Goal: Task Accomplishment & Management: Use online tool/utility

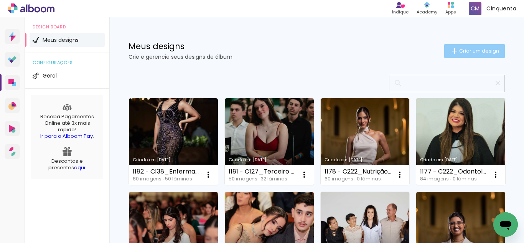
drag, startPoint x: 467, startPoint y: 54, endPoint x: 431, endPoint y: 63, distance: 37.2
click at [467, 53] on span "Criar um design" at bounding box center [479, 50] width 40 height 5
click at [0, 0] on header "Informações Avançar" at bounding box center [0, 0] width 0 height 0
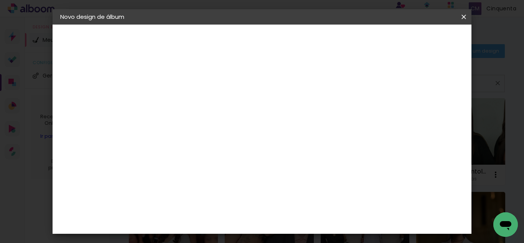
scroll to position [0, 182]
drag, startPoint x: 311, startPoint y: 106, endPoint x: 377, endPoint y: 102, distance: 66.1
click at [186, 102] on input "1183 - C330_Colação UniAcademia Agosto 2025_ Rafaela Regina Ribeiro Florentino" at bounding box center [186, 103] width 0 height 12
type input "1183 - C330_Colação UniAcademia Agosto 2025_ Rafaela Regina Ribeiro Florentino"
type paper-input "1183 - C330_Colação UniAcademia Agosto 2025_ Rafaela Regina Ribeiro Florentino"
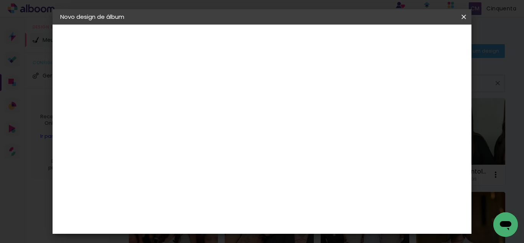
scroll to position [0, 0]
click at [0, 0] on paper-input-container "Título do álbum 1183 - C330_Colação UniAcademia Agosto 2025_ Rafaela Regina Rib…" at bounding box center [0, 0] width 0 height 0
drag, startPoint x: 364, startPoint y: 99, endPoint x: 394, endPoint y: 103, distance: 29.8
click at [0, 0] on div at bounding box center [0, 0] width 0 height 0
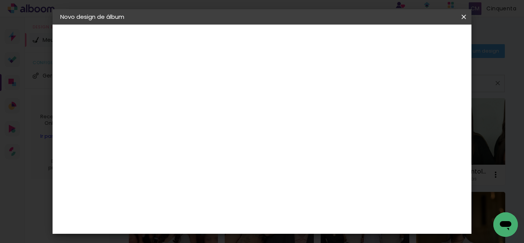
click at [186, 105] on input "1183 - C330_Colação UniAcademia Agosto 2025_ Rafaela Regina Ribeiro Florentino" at bounding box center [186, 103] width 0 height 12
type input "1183 - C330_Colação UniAcademia Agosto 2025_ Rafaela Regina Ribeiro Florentino …"
type paper-input "1183 - C330_Colação UniAcademia Agosto 2025_ Rafaela Regina Ribeiro Florentino …"
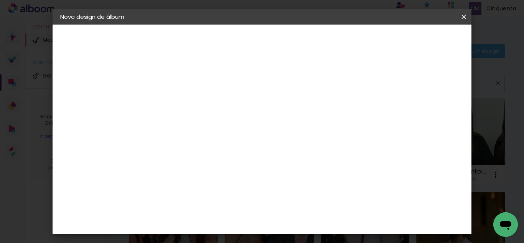
drag, startPoint x: 374, startPoint y: 103, endPoint x: 382, endPoint y: 103, distance: 8.4
click at [186, 102] on input "1183 - C330_Colação UniAcademia Agosto 2025_ Rafaela Regina Ribeiro Florentino …" at bounding box center [186, 103] width 0 height 12
click at [186, 103] on input "1183 - C330_Colação UniAcademia Agosto 2025_ Rafaela Regina Ribeiro Florentino …" at bounding box center [186, 103] width 0 height 12
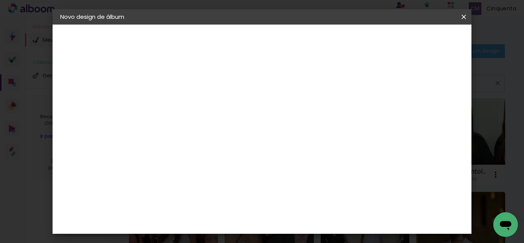
click at [0, 0] on div at bounding box center [0, 0] width 0 height 0
click at [186, 104] on input "1183 - C330_Colação UniAcademia Agosto 2025_ Rafaela Regina Ribeiro Florentino …" at bounding box center [186, 103] width 0 height 12
type input "1183 - C330_Colação UniAcademia Agosto 2025_ Rafaela Regina Ribeiro Florentino …"
type paper-input "1183 - C330_Colação UniAcademia Agosto 2025_ Rafaela Regina Ribeiro Florentino …"
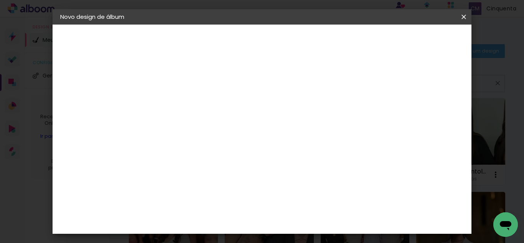
scroll to position [0, 0]
drag, startPoint x: 410, startPoint y: 104, endPoint x: 409, endPoint y: 110, distance: 5.5
drag, startPoint x: 409, startPoint y: 110, endPoint x: 188, endPoint y: 156, distance: 225.8
click at [0, 0] on div "Informações Dê um título ao seu álbum. Avançar" at bounding box center [0, 0] width 0 height 0
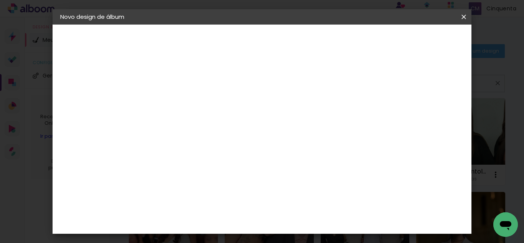
drag, startPoint x: 344, startPoint y: 102, endPoint x: 352, endPoint y: 105, distance: 8.6
click at [186, 106] on input "1183 - C330_Colação UniAcademia Agosto 2025_ Rafaela Regina Ribeiro Florentino …" at bounding box center [186, 103] width 0 height 12
click at [186, 104] on input "1183 - C330_Colação UniAcademia Agosto 2025_ Rafaela Regina Ribeiro Florentino …" at bounding box center [186, 103] width 0 height 12
type input "1183 - C330_Colação UniAcademia Agosto 2025_ Rafaela Regina Ribeiro Florentino …"
type paper-input "1183 - C330_Colação UniAcademia Agosto 2025_ Rafaela Regina Ribeiro Florentino …"
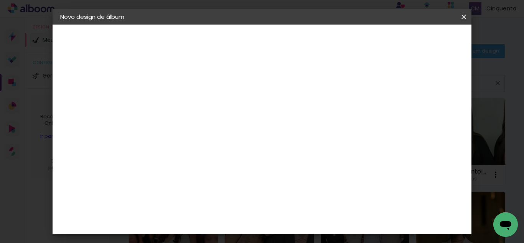
scroll to position [0, 0]
click at [0, 0] on slot "Avançar" at bounding box center [0, 0] width 0 height 0
click at [329, 122] on paper-item "Tamanho Livre" at bounding box center [292, 116] width 74 height 17
click at [329, 124] on paper-item "Tamanho Livre" at bounding box center [292, 116] width 74 height 17
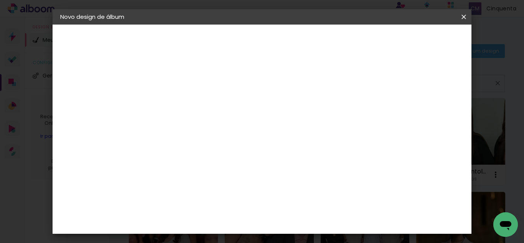
click at [329, 123] on paper-item "Tamanho Livre" at bounding box center [292, 116] width 74 height 17
click at [0, 0] on slot "Avançar" at bounding box center [0, 0] width 0 height 0
type input "4"
type paper-input "4"
click at [428, 119] on input "4" at bounding box center [425, 116] width 14 height 12
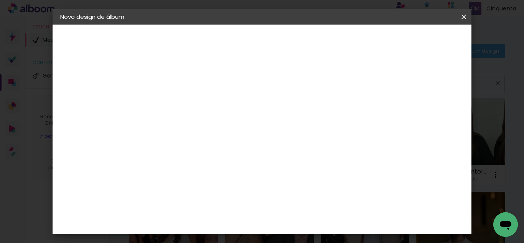
type input "2"
type paper-input "2"
click at [430, 119] on input "2" at bounding box center [427, 116] width 14 height 12
type input "1"
type paper-input "1"
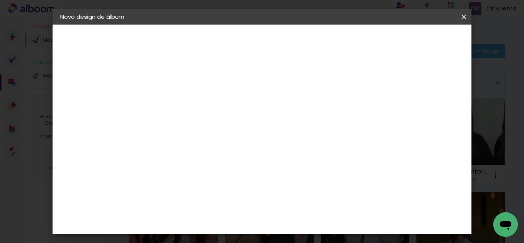
click at [430, 119] on input "1" at bounding box center [428, 116] width 14 height 12
type input "0"
click at [430, 119] on input "0" at bounding box center [429, 116] width 14 height 12
type input "0"
click at [431, 120] on input "0" at bounding box center [429, 116] width 14 height 12
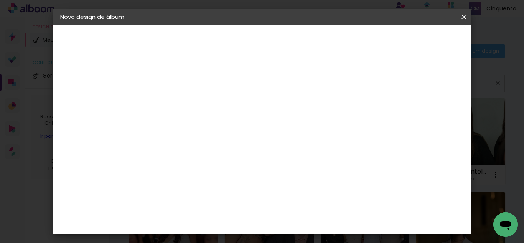
click at [189, 93] on div at bounding box center [186, 93] width 39 height 1
click at [188, 93] on div at bounding box center [186, 93] width 39 height 1
type input "1"
type paper-input "1"
click at [189, 91] on input "1" at bounding box center [180, 88] width 26 height 10
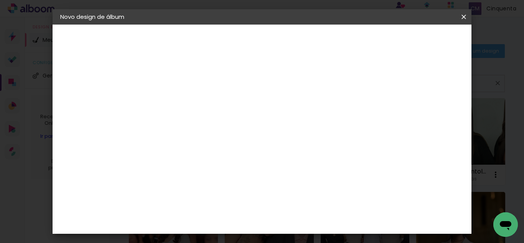
type input "0"
type paper-input "0"
click at [189, 91] on input "0" at bounding box center [180, 88] width 26 height 10
type input "0"
click at [189, 91] on input "0" at bounding box center [180, 88] width 26 height 10
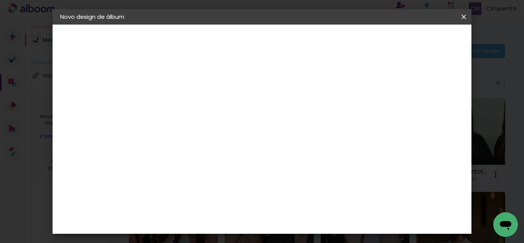
scroll to position [72, 0]
click at [291, 208] on div "cm" at bounding box center [308, 207] width 221 height 27
drag, startPoint x: 291, startPoint y: 208, endPoint x: 318, endPoint y: 216, distance: 28.3
click at [318, 216] on paper-input-container "60 cm" at bounding box center [309, 207] width 35 height 19
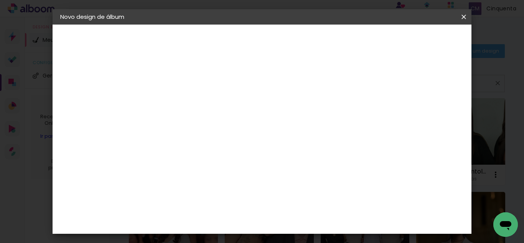
type input "30"
type paper-input "30"
click at [219, 203] on input "30" at bounding box center [214, 202] width 20 height 12
type input "0"
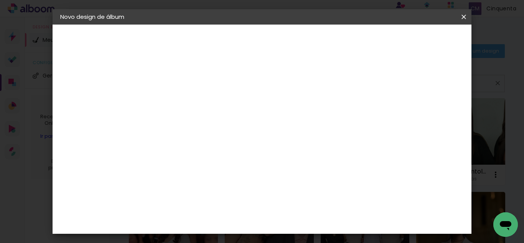
click at [171, 145] on input "0" at bounding box center [162, 143] width 20 height 12
type input "22"
type paper-input "22"
click at [361, 36] on paper-button "Iniciar design" at bounding box center [341, 43] width 39 height 18
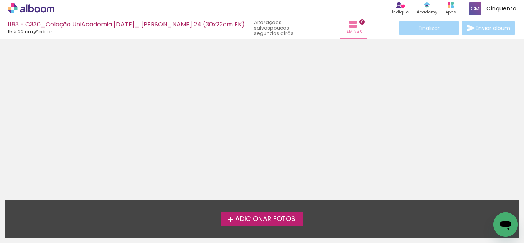
click at [291, 217] on span "Adicionar Fotos" at bounding box center [265, 219] width 60 height 7
click at [0, 0] on input "file" at bounding box center [0, 0] width 0 height 0
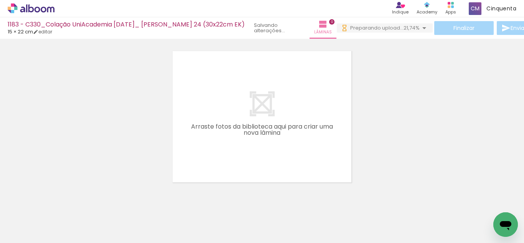
scroll to position [24, 0]
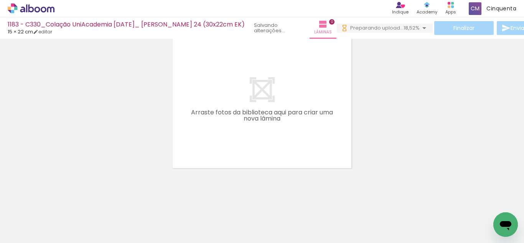
click at [387, 153] on div at bounding box center [262, 92] width 524 height 151
click at [404, 30] on span "Preparando upload..." at bounding box center [376, 27] width 53 height 7
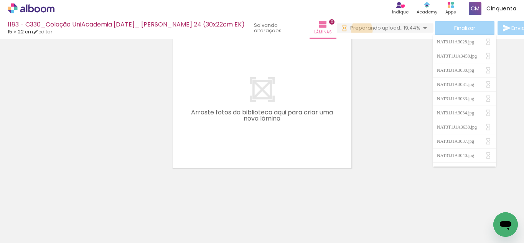
click at [404, 30] on span "Preparando upload..." at bounding box center [376, 27] width 53 height 7
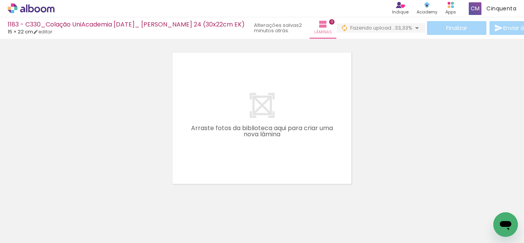
scroll to position [0, 0]
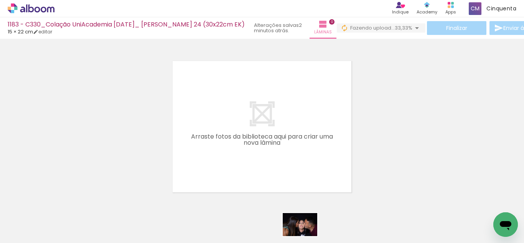
drag, startPoint x: 239, startPoint y: 236, endPoint x: 262, endPoint y: 231, distance: 23.1
click at [0, 0] on slot at bounding box center [0, 0] width 0 height 0
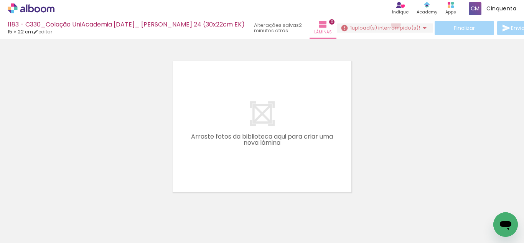
click at [420, 26] on span "upload(s) interrompido(s)!" at bounding box center [386, 27] width 68 height 7
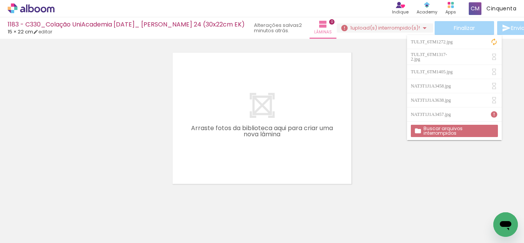
scroll to position [0, 0]
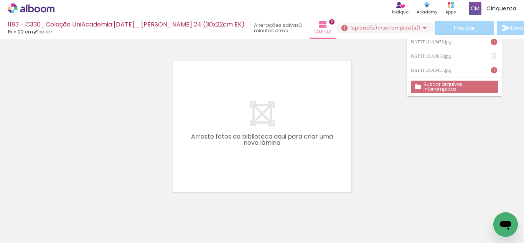
click at [461, 103] on div at bounding box center [262, 116] width 524 height 151
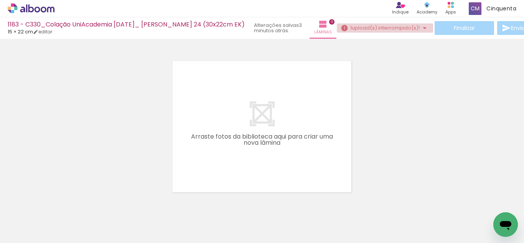
click at [420, 31] on span "upload(s) interrompido(s)!" at bounding box center [386, 27] width 68 height 7
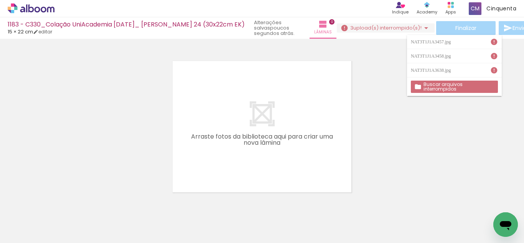
drag, startPoint x: 412, startPoint y: 110, endPoint x: 413, endPoint y: 125, distance: 14.6
click at [413, 125] on div at bounding box center [262, 116] width 524 height 151
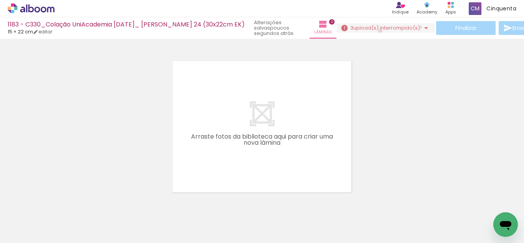
click at [422, 31] on span "upload(s) interrompido(s)!" at bounding box center [387, 27] width 68 height 7
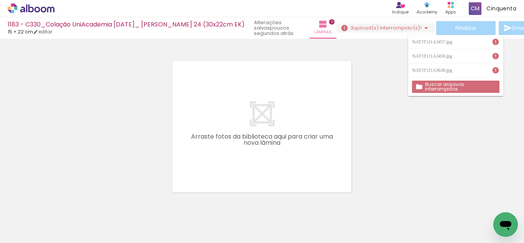
click at [422, 29] on span "upload(s) interrompido(s)!" at bounding box center [387, 27] width 68 height 7
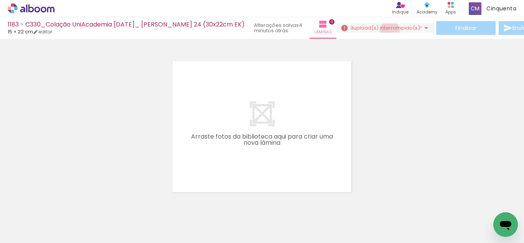
click at [422, 30] on span "upload(s) interrompido(s)!" at bounding box center [387, 27] width 68 height 7
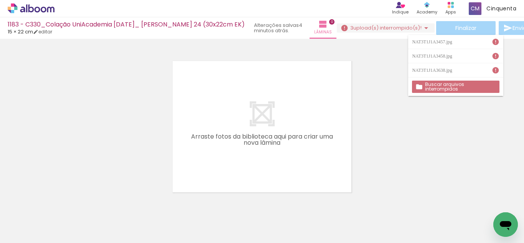
click at [433, 43] on div "NAT3T1J1A3457.jpg" at bounding box center [433, 42] width 42 height 5
click at [33, 7] on icon at bounding box center [31, 8] width 47 height 10
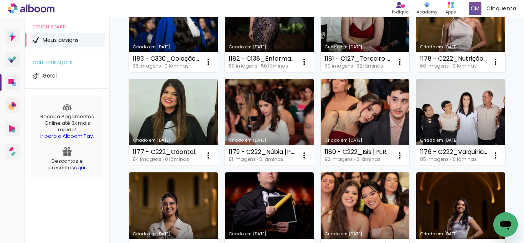
scroll to position [115, 0]
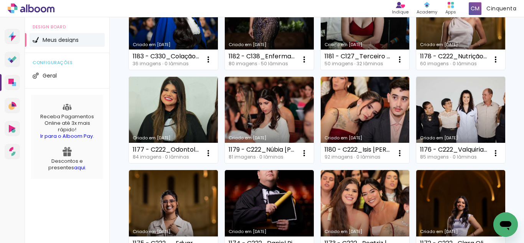
click at [314, 124] on link "Criado em [DATE]" at bounding box center [269, 120] width 89 height 87
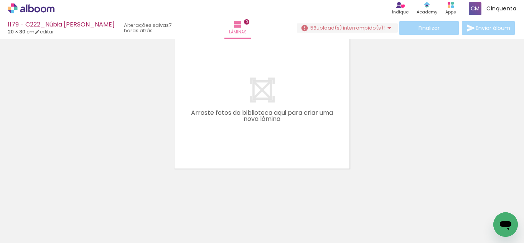
scroll to position [24, 0]
click at [343, 32] on paper-button "56 upload(s) interrompido(s)! 96,15%" at bounding box center [347, 27] width 101 height 9
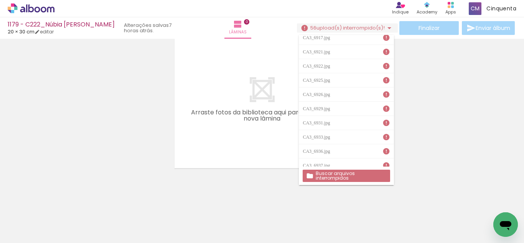
scroll to position [663, 0]
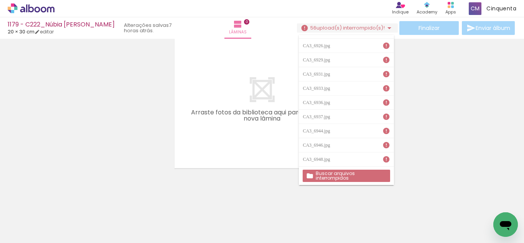
click at [13, 229] on iron-icon at bounding box center [11, 232] width 9 height 9
click at [0, 0] on input "file" at bounding box center [0, 0] width 0 height 0
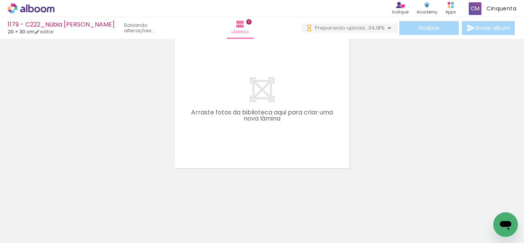
scroll to position [0, 0]
click at [338, 24] on span "upload(s) interrompido(s)!" at bounding box center [350, 27] width 68 height 7
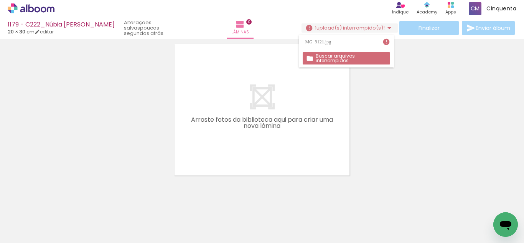
scroll to position [24, 0]
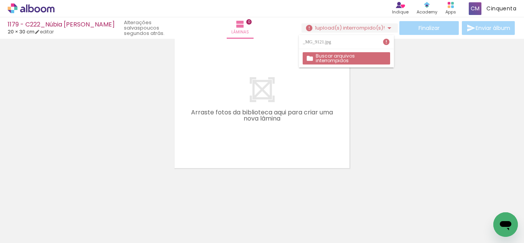
drag, startPoint x: 307, startPoint y: 45, endPoint x: 320, endPoint y: 44, distance: 12.4
click at [320, 44] on paper-item "_MG_9121.jpg" at bounding box center [346, 42] width 95 height 14
drag, startPoint x: 318, startPoint y: 42, endPoint x: 323, endPoint y: 44, distance: 5.5
click at [323, 44] on paper-item "_MG_9121.jpg" at bounding box center [346, 42] width 95 height 14
click at [321, 43] on div "_MG_9121.jpg" at bounding box center [318, 42] width 30 height 5
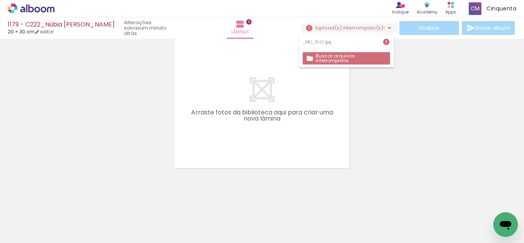
click at [12, 8] on icon at bounding box center [31, 8] width 47 height 10
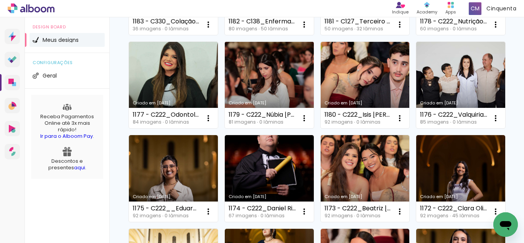
scroll to position [192, 0]
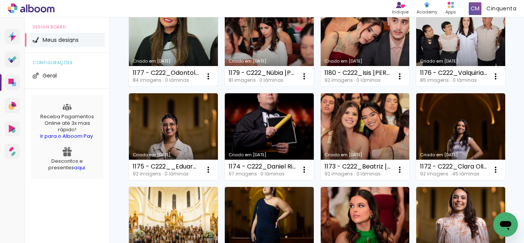
click at [214, 62] on div "Criado em [DATE]" at bounding box center [173, 61] width 81 height 4
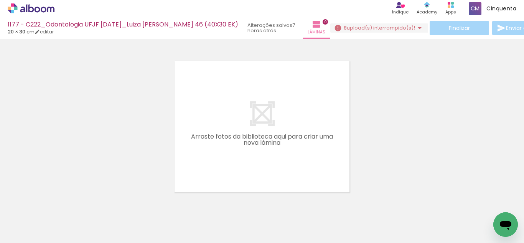
click at [382, 31] on span "upload(s) interrompido(s)!" at bounding box center [381, 27] width 68 height 7
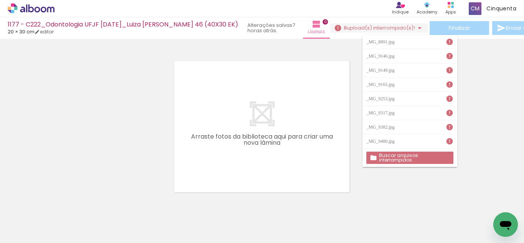
drag, startPoint x: 378, startPoint y: 38, endPoint x: 430, endPoint y: 131, distance: 107.0
click at [430, 131] on div "_MG_8891.jpg _MG_9146.jpg _MG_9149.jpg _MG_9165.jpg _MG_9253.jpg _MG_9317.jpg _…" at bounding box center [409, 92] width 95 height 114
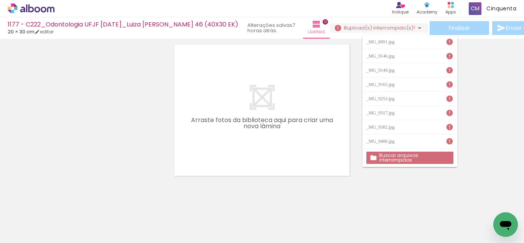
scroll to position [24, 0]
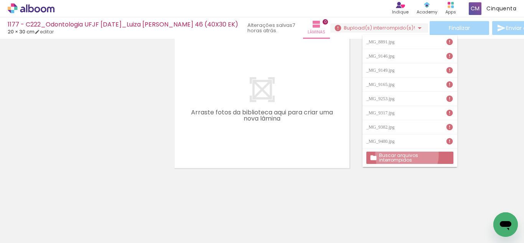
click at [0, 0] on slot "Buscar arquivos interrompidos" at bounding box center [0, 0] width 0 height 0
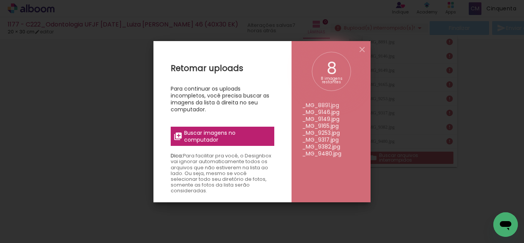
click at [259, 140] on span "Buscar imagens no computador" at bounding box center [227, 136] width 86 height 14
click at [0, 0] on input "file" at bounding box center [0, 0] width 0 height 0
click at [363, 50] on iron-icon at bounding box center [361, 49] width 9 height 9
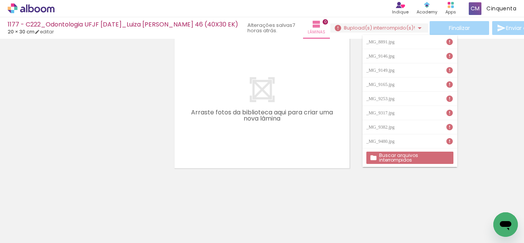
click at [30, 10] on icon at bounding box center [31, 8] width 47 height 10
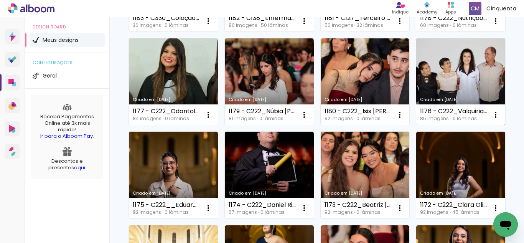
scroll to position [192, 0]
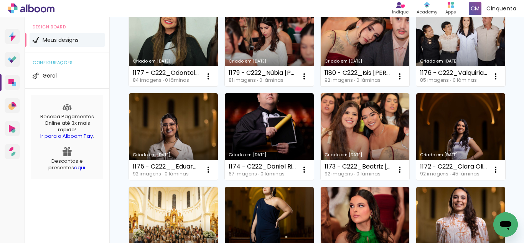
click at [321, 87] on link "Criado em [DATE]" at bounding box center [365, 43] width 89 height 87
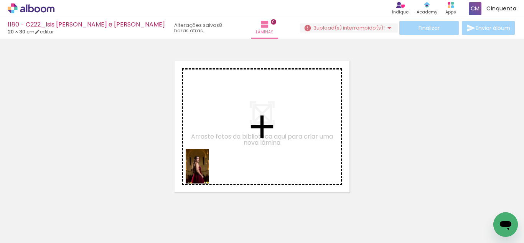
drag, startPoint x: 159, startPoint y: 231, endPoint x: 209, endPoint y: 172, distance: 77.1
click at [209, 172] on quentale-workspace at bounding box center [262, 121] width 524 height 243
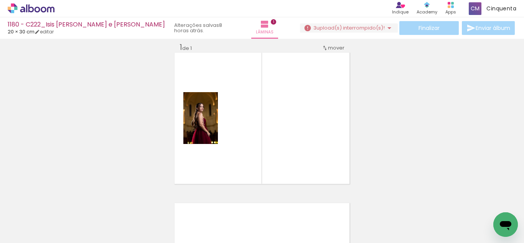
scroll to position [10, 0]
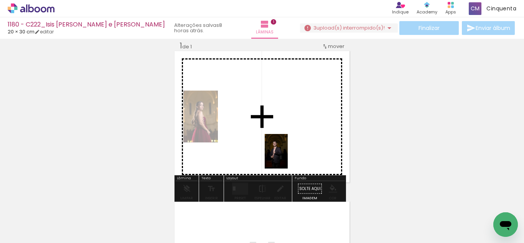
drag, startPoint x: 124, startPoint y: 216, endPoint x: 260, endPoint y: 187, distance: 139.9
click at [288, 153] on quentale-workspace at bounding box center [262, 121] width 524 height 243
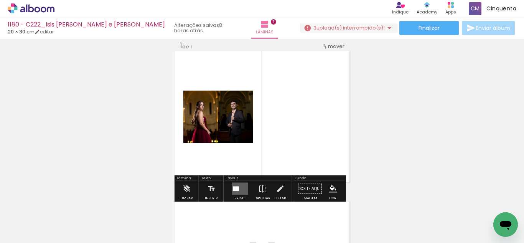
click at [241, 189] on quentale-layouter at bounding box center [240, 189] width 16 height 12
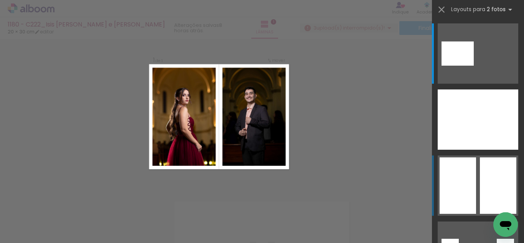
scroll to position [10, 0]
click at [458, 66] on div at bounding box center [449, 53] width 16 height 24
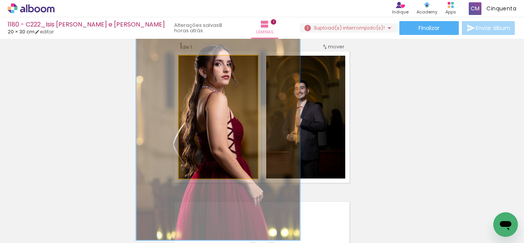
drag, startPoint x: 198, startPoint y: 64, endPoint x: 224, endPoint y: 90, distance: 37.2
type paper-slider "200"
click at [248, 82] on quentale-photo at bounding box center [218, 117] width 79 height 123
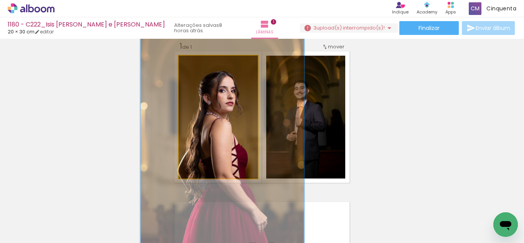
drag, startPoint x: 219, startPoint y: 93, endPoint x: 223, endPoint y: 119, distance: 26.8
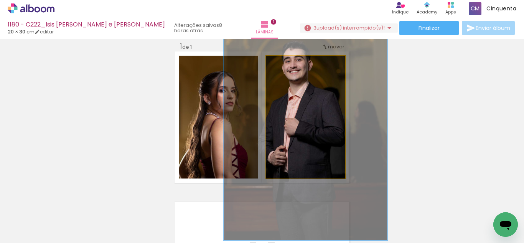
drag, startPoint x: 283, startPoint y: 66, endPoint x: 344, endPoint y: 88, distance: 65.0
type paper-slider "200"
click at [344, 88] on quentale-photo at bounding box center [305, 117] width 79 height 123
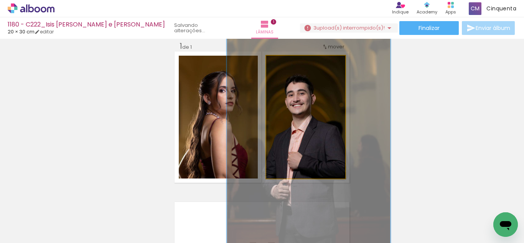
drag, startPoint x: 306, startPoint y: 103, endPoint x: 308, endPoint y: 134, distance: 31.1
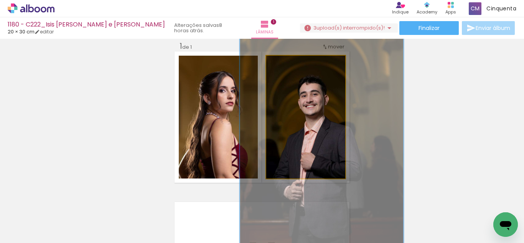
drag, startPoint x: 297, startPoint y: 121, endPoint x: 412, endPoint y: 115, distance: 114.8
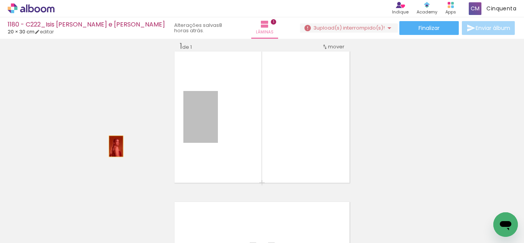
drag, startPoint x: 195, startPoint y: 137, endPoint x: 148, endPoint y: 138, distance: 47.2
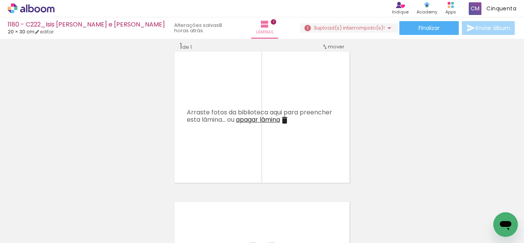
click at [338, 33] on div "Finalizar Enviar álbum" at bounding box center [408, 28] width 216 height 14
click at [336, 30] on span "upload(s) interrompido(s)!" at bounding box center [350, 27] width 68 height 7
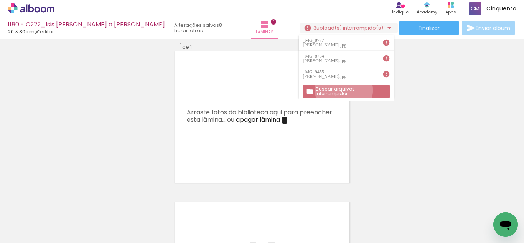
click at [0, 0] on slot "Buscar arquivos interrompidos" at bounding box center [0, 0] width 0 height 0
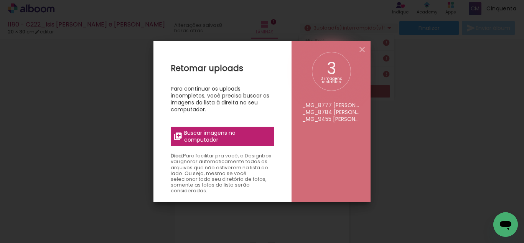
click at [249, 134] on span "Buscar imagens no computador" at bounding box center [227, 136] width 86 height 14
click at [0, 0] on input "file" at bounding box center [0, 0] width 0 height 0
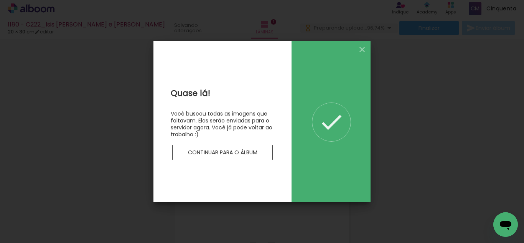
drag, startPoint x: 362, startPoint y: 46, endPoint x: 359, endPoint y: 51, distance: 6.0
click at [361, 47] on iron-icon at bounding box center [361, 49] width 9 height 9
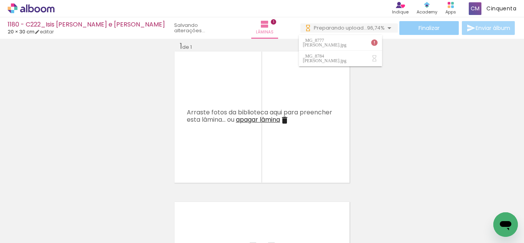
scroll to position [0, 0]
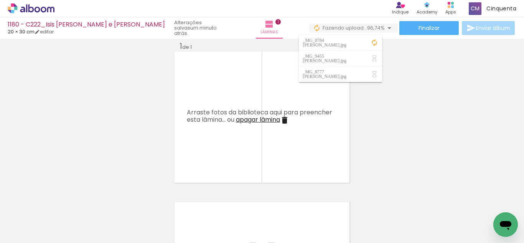
drag, startPoint x: 401, startPoint y: 53, endPoint x: 406, endPoint y: 46, distance: 8.5
click at [404, 51] on div "Inserir lâmina 1 de 1" at bounding box center [262, 182] width 524 height 301
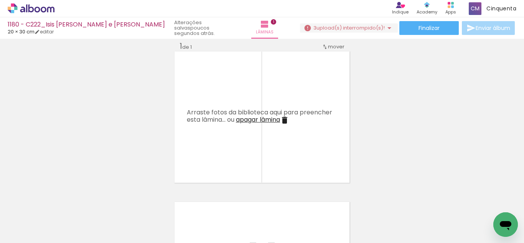
click at [331, 34] on div "Finalizar Enviar álbum" at bounding box center [408, 28] width 216 height 14
click at [324, 28] on span "upload(s) interrompido(s)!" at bounding box center [350, 27] width 68 height 7
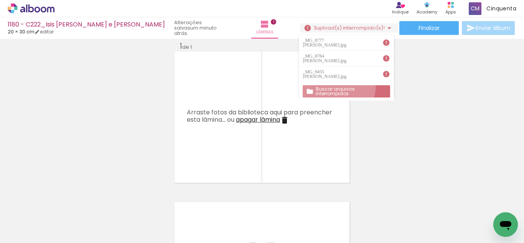
click at [336, 85] on paper-button "Buscar arquivos interrompidos" at bounding box center [346, 91] width 87 height 12
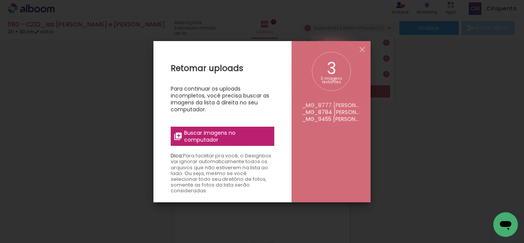
click at [244, 137] on span "Buscar imagens no computador" at bounding box center [227, 136] width 86 height 14
click at [0, 0] on input "file" at bounding box center [0, 0] width 0 height 0
click at [0, 0] on slot "Retomar uploads Para continuar os uploads incompletos, você precisa buscar as i…" at bounding box center [0, 0] width 0 height 0
drag, startPoint x: 369, startPoint y: 46, endPoint x: 364, endPoint y: 52, distance: 8.1
click at [368, 47] on div "3 3 imagens restantes _MG_8777 Alcino Henrique Vitoi.jpg _MG_8784 Alcino Henriq…" at bounding box center [331, 121] width 79 height 161
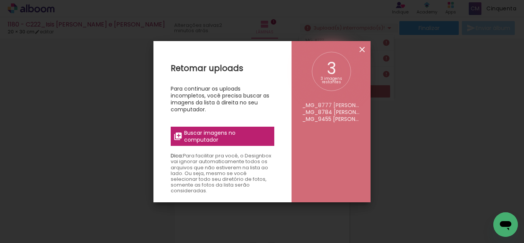
click at [367, 51] on div "3 3 imagens restantes _MG_8777 Alcino Henrique Vitoi.jpg _MG_8784 Alcino Henriq…" at bounding box center [331, 121] width 79 height 161
click at [359, 49] on iron-icon at bounding box center [361, 49] width 9 height 9
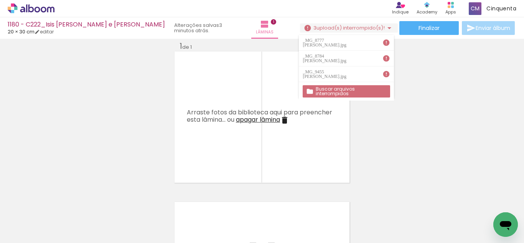
click at [50, 11] on icon at bounding box center [50, 10] width 7 height 6
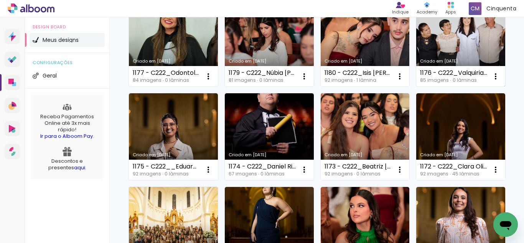
scroll to position [230, 0]
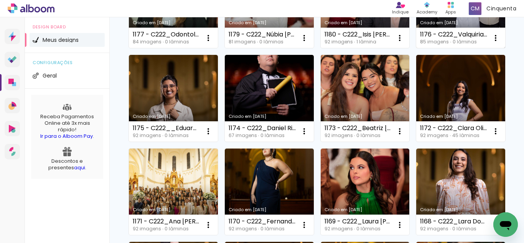
click at [420, 25] on div "Criado em [DATE]" at bounding box center [460, 23] width 81 height 4
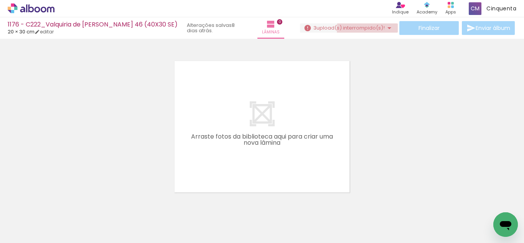
click at [378, 30] on span "upload(s) interrompido(s)!" at bounding box center [350, 27] width 68 height 7
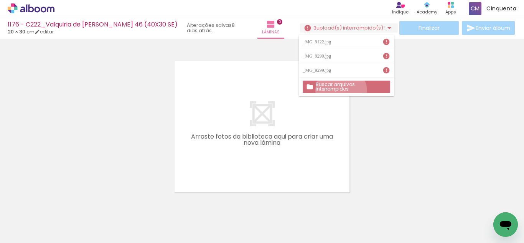
click at [341, 91] on paper-button "Buscar arquivos interrompidos" at bounding box center [346, 87] width 87 height 12
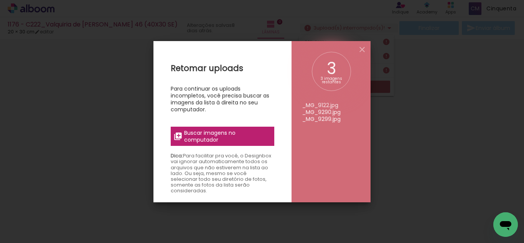
click at [234, 133] on span "Buscar imagens no computador" at bounding box center [227, 136] width 86 height 14
click at [0, 0] on input "file" at bounding box center [0, 0] width 0 height 0
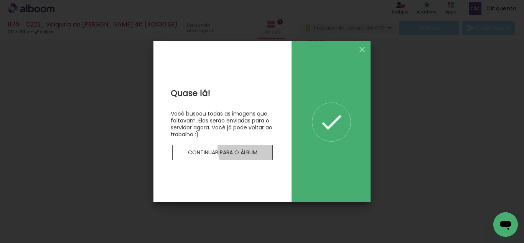
drag, startPoint x: 253, startPoint y: 148, endPoint x: 265, endPoint y: 142, distance: 13.0
click at [258, 150] on paper-button "Continuar para o álbum" at bounding box center [222, 152] width 100 height 15
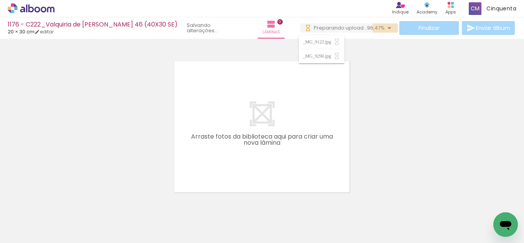
click at [388, 28] on iron-icon at bounding box center [389, 27] width 9 height 9
click at [372, 34] on div "Finalizar Enviar álbum" at bounding box center [408, 28] width 216 height 14
click at [372, 27] on span "96,47%" at bounding box center [376, 27] width 18 height 7
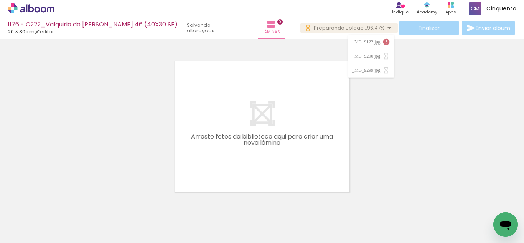
click at [362, 45] on paper-item "_MG_9122.jpg" at bounding box center [371, 42] width 46 height 14
drag, startPoint x: 369, startPoint y: 41, endPoint x: 372, endPoint y: 53, distance: 12.8
click at [369, 47] on paper-item "_MG_9122.jpg" at bounding box center [371, 42] width 46 height 14
click at [372, 53] on paper-item "_MG_9290.jpg" at bounding box center [371, 56] width 46 height 14
drag, startPoint x: 373, startPoint y: 56, endPoint x: 377, endPoint y: 68, distance: 12.3
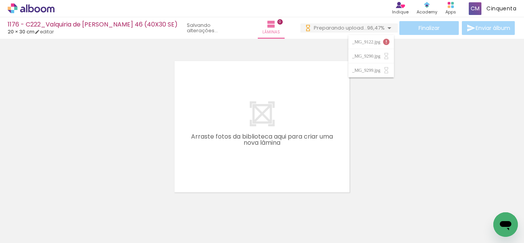
click at [374, 61] on paper-item "_MG_9290.jpg" at bounding box center [371, 56] width 46 height 14
click at [379, 67] on paper-item "_MG_9299.jpg" at bounding box center [371, 70] width 46 height 14
drag, startPoint x: 384, startPoint y: 41, endPoint x: 385, endPoint y: 58, distance: 16.9
click at [385, 46] on paper-item "_MG_9122.jpg" at bounding box center [371, 42] width 46 height 14
click at [384, 58] on iron-icon at bounding box center [386, 56] width 8 height 8
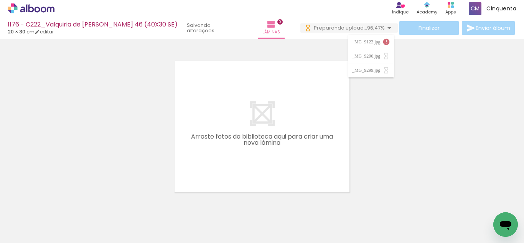
click at [382, 58] on iron-icon at bounding box center [386, 56] width 8 height 8
drag, startPoint x: 382, startPoint y: 57, endPoint x: 380, endPoint y: 63, distance: 6.4
click at [381, 65] on div "_MG_9122.jpg _MG_9290.jpg _MG_9299.jpg" at bounding box center [371, 56] width 46 height 43
drag, startPoint x: 380, startPoint y: 63, endPoint x: 379, endPoint y: 59, distance: 4.3
click at [380, 63] on div "_MG_9122.jpg _MG_9290.jpg _MG_9299.jpg" at bounding box center [371, 56] width 46 height 43
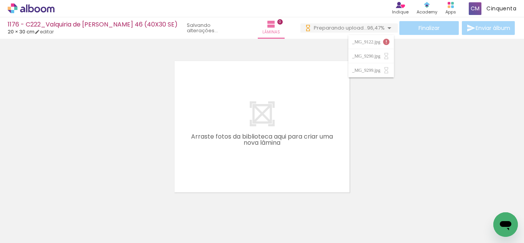
drag, startPoint x: 379, startPoint y: 59, endPoint x: 375, endPoint y: 55, distance: 5.5
click at [376, 57] on paper-item "_MG_9290.jpg" at bounding box center [371, 56] width 46 height 14
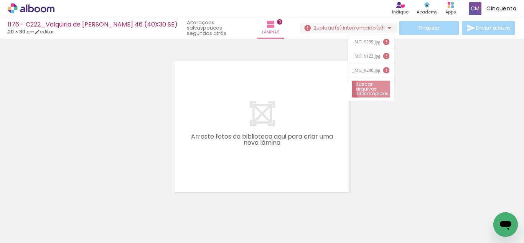
click at [376, 89] on paper-button "Buscar arquivos interrompidos" at bounding box center [371, 89] width 38 height 17
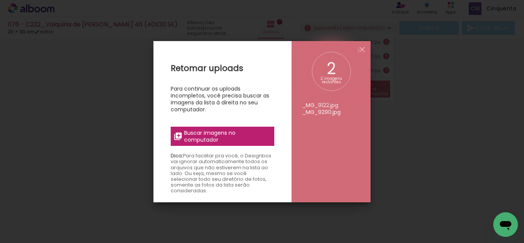
drag, startPoint x: 357, startPoint y: 50, endPoint x: 364, endPoint y: 69, distance: 20.3
click at [0, 0] on slot "Retomar uploads Para continuar os uploads incompletos, você precisa buscar as i…" at bounding box center [0, 0] width 0 height 0
click at [364, 48] on iron-icon at bounding box center [361, 49] width 9 height 9
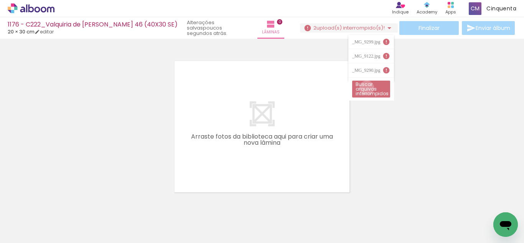
click at [0, 0] on slot "Buscar arquivos interrompidos" at bounding box center [0, 0] width 0 height 0
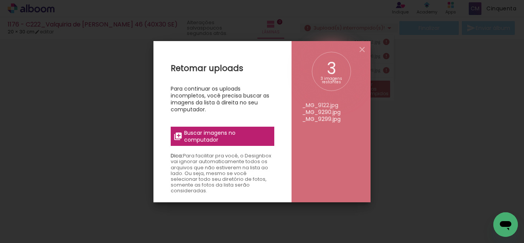
click at [194, 138] on span "Buscar imagens no computador" at bounding box center [227, 136] width 86 height 14
click at [0, 0] on input "file" at bounding box center [0, 0] width 0 height 0
click at [364, 50] on iron-icon at bounding box center [361, 49] width 9 height 9
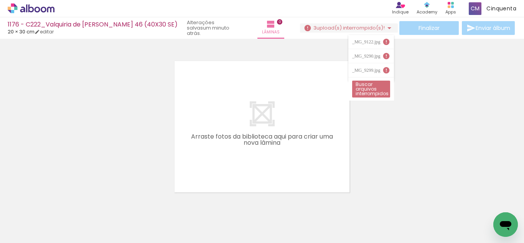
drag, startPoint x: 135, startPoint y: 22, endPoint x: 313, endPoint y: 82, distance: 188.1
click at [183, 0] on div "1176 - C222_Valquiria de Paula Batista 46 (40X30 SE) 20 × 30 cm editar um minut…" at bounding box center [262, 0] width 524 height 0
click at [15, 8] on icon at bounding box center [15, 8] width 3 height 3
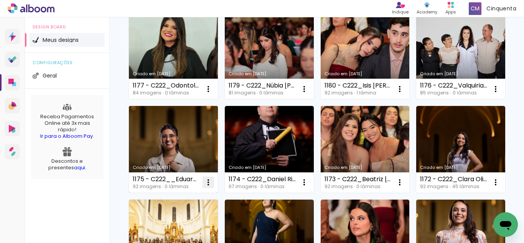
scroll to position [192, 0]
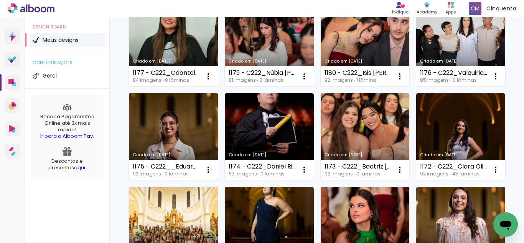
click at [218, 139] on link "Criado em [DATE]" at bounding box center [173, 136] width 89 height 87
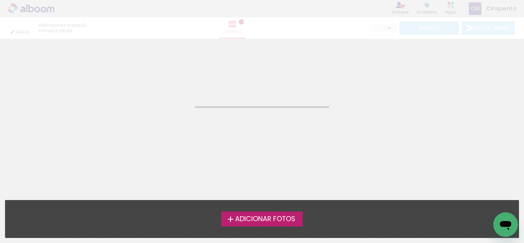
click at [390, 139] on neon-animated-pages "Confirmar Cancelar" at bounding box center [262, 141] width 524 height 204
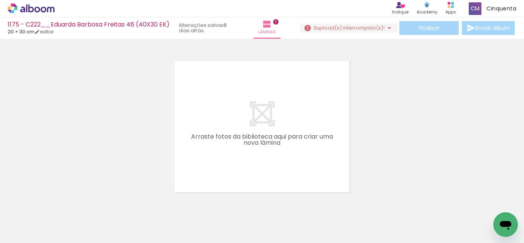
click at [352, 23] on div "Finalizar Enviar álbum" at bounding box center [408, 28] width 216 height 14
click at [353, 23] on paper-button "3 upload(s) interrompido(s)! 96,74%" at bounding box center [349, 27] width 98 height 9
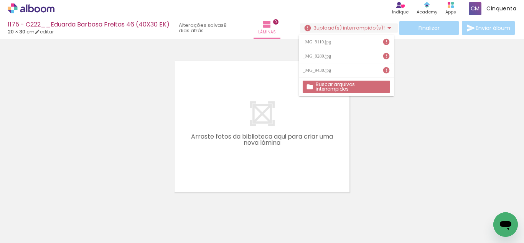
drag, startPoint x: 329, startPoint y: 40, endPoint x: 326, endPoint y: 61, distance: 21.3
click at [326, 61] on div "_MG_9110.jpg _MG_9289.jpg _MG_9430.jpg" at bounding box center [346, 56] width 95 height 43
click at [0, 0] on slot "Buscar arquivos interrompidos" at bounding box center [0, 0] width 0 height 0
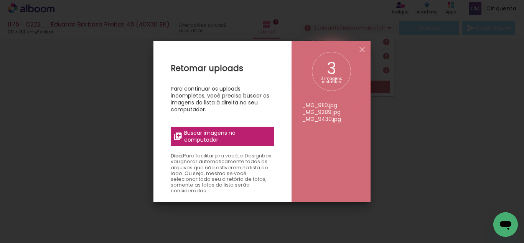
click at [233, 138] on span "Buscar imagens no computador" at bounding box center [227, 136] width 86 height 14
click at [0, 0] on input "file" at bounding box center [0, 0] width 0 height 0
drag, startPoint x: 361, startPoint y: 47, endPoint x: 350, endPoint y: 48, distance: 11.2
click at [364, 47] on iron-icon at bounding box center [361, 49] width 9 height 9
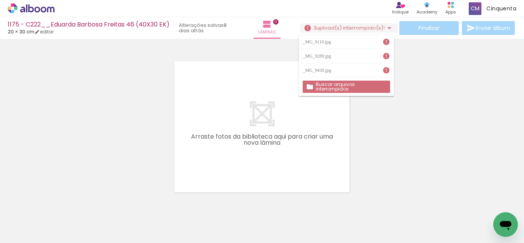
click at [25, 9] on icon at bounding box center [22, 10] width 5 height 6
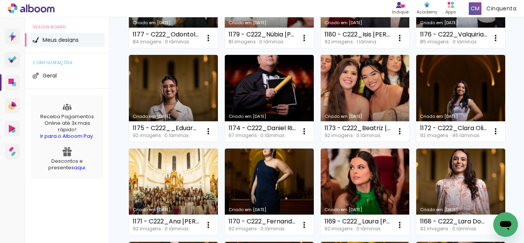
scroll to position [268, 0]
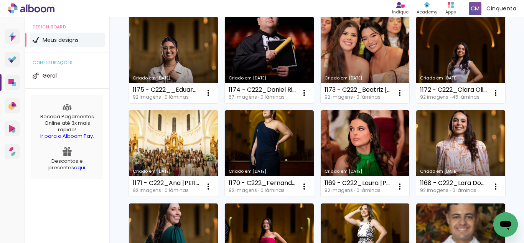
click at [321, 103] on link "Criado em [DATE]" at bounding box center [365, 59] width 89 height 87
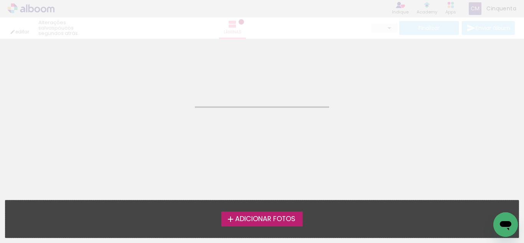
click at [244, 149] on neon-animated-pages "Confirmar Cancelar" at bounding box center [262, 141] width 524 height 204
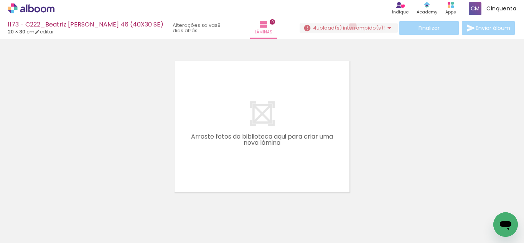
click at [350, 26] on span "upload(s) interrompido(s)!" at bounding box center [350, 27] width 68 height 7
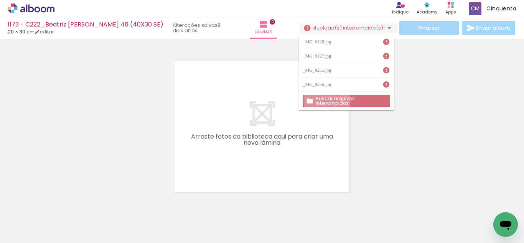
click at [0, 0] on slot "Buscar arquivos interrompidos" at bounding box center [0, 0] width 0 height 0
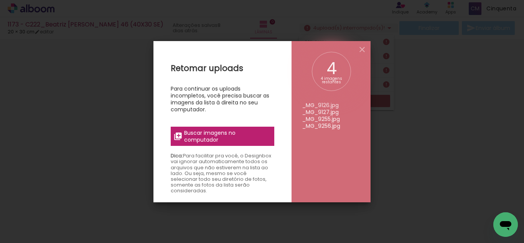
click at [206, 140] on span "Buscar imagens no computador" at bounding box center [227, 136] width 86 height 14
click at [0, 0] on input "file" at bounding box center [0, 0] width 0 height 0
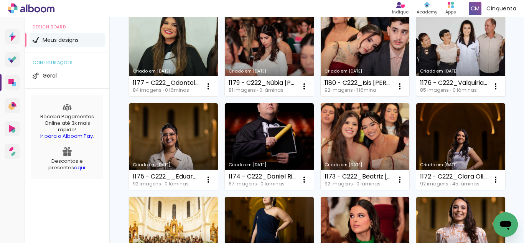
scroll to position [230, 0]
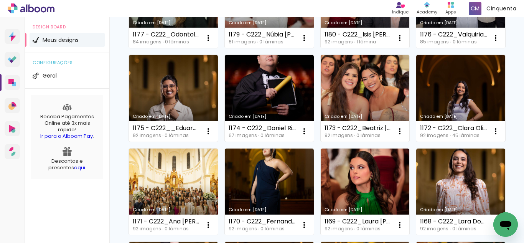
click at [321, 142] on link "Criado em [DATE]" at bounding box center [365, 98] width 89 height 87
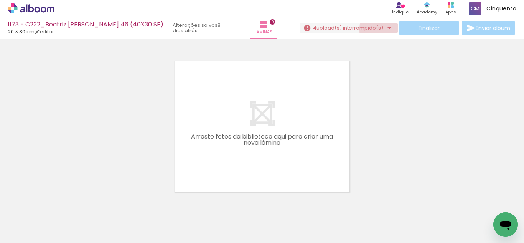
click at [381, 30] on span "upload(s) interrompido(s)!" at bounding box center [350, 27] width 68 height 7
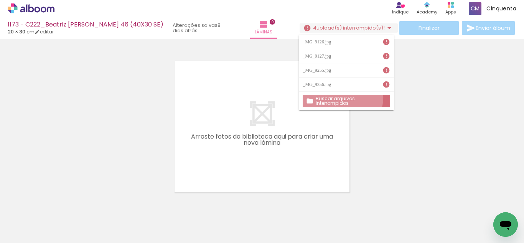
click at [0, 0] on slot "Buscar arquivos interrompidos" at bounding box center [0, 0] width 0 height 0
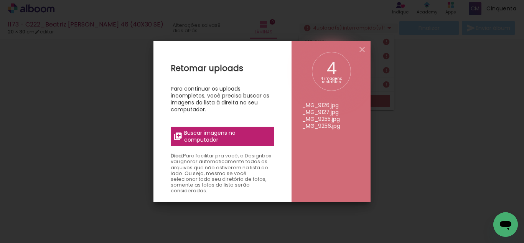
click at [203, 156] on span "Para facilitar pra você, o Designbox vai ignorar automaticamente todos os arqui…" at bounding box center [221, 172] width 100 height 41
click at [204, 142] on span "Buscar imagens no computador" at bounding box center [227, 136] width 86 height 14
click at [0, 0] on input "file" at bounding box center [0, 0] width 0 height 0
click at [363, 53] on iron-icon at bounding box center [361, 49] width 9 height 9
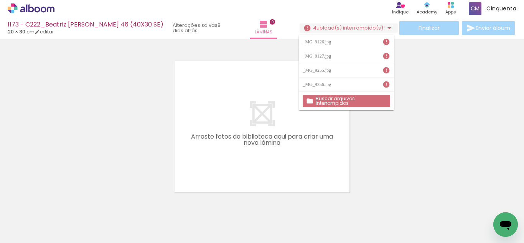
click at [41, 9] on icon at bounding box center [31, 8] width 47 height 10
